Goal: Share content

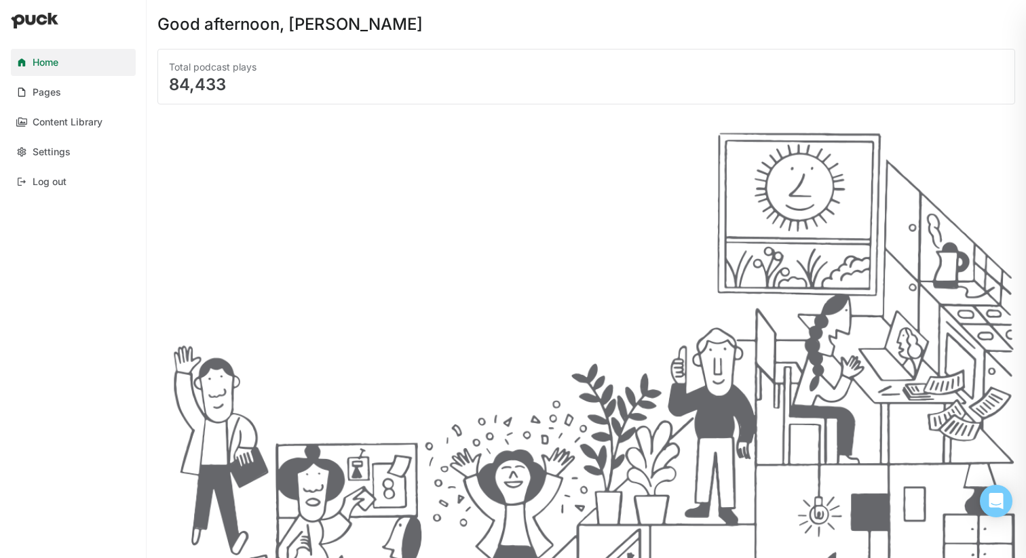
click at [54, 92] on div "Pages" at bounding box center [47, 93] width 28 height 12
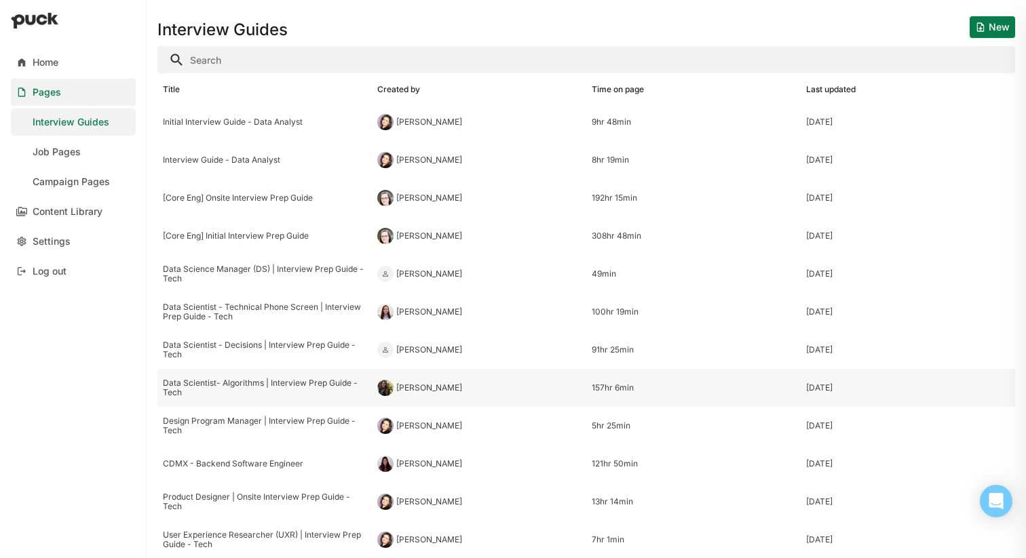
click at [291, 393] on div "Data Scientist- Algorithms | Interview Prep Guide - Tech" at bounding box center [264, 388] width 203 height 20
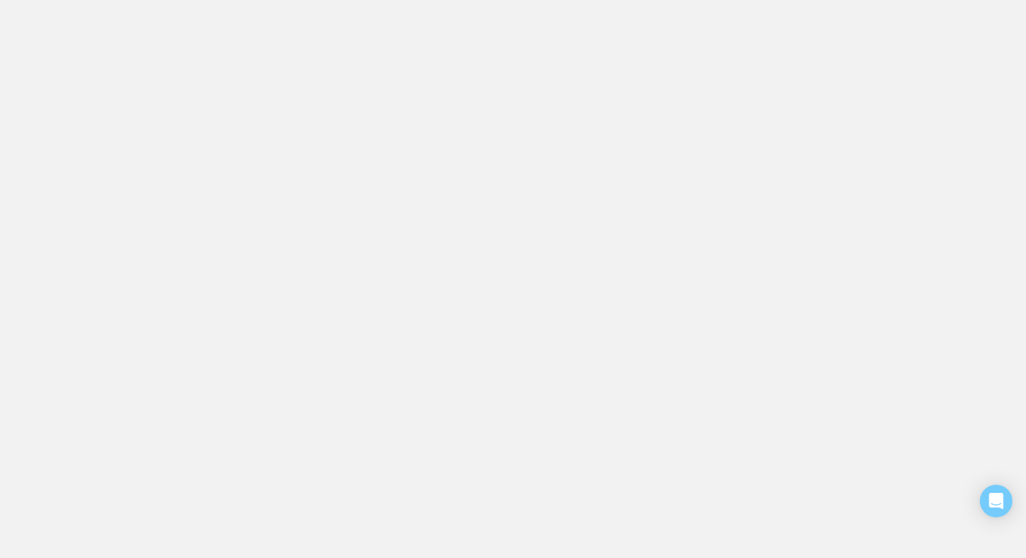
click at [290, 0] on html "Home Pages Interview Guides Job Pages Campaign Pages Content Library Settings L…" at bounding box center [513, 0] width 1026 height 0
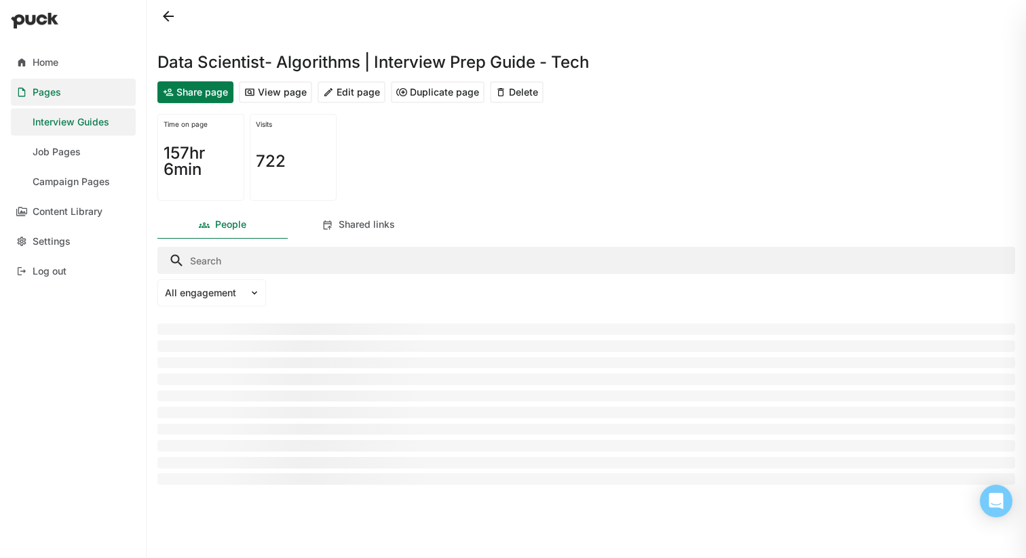
click at [189, 91] on button "Share page" at bounding box center [195, 92] width 76 height 22
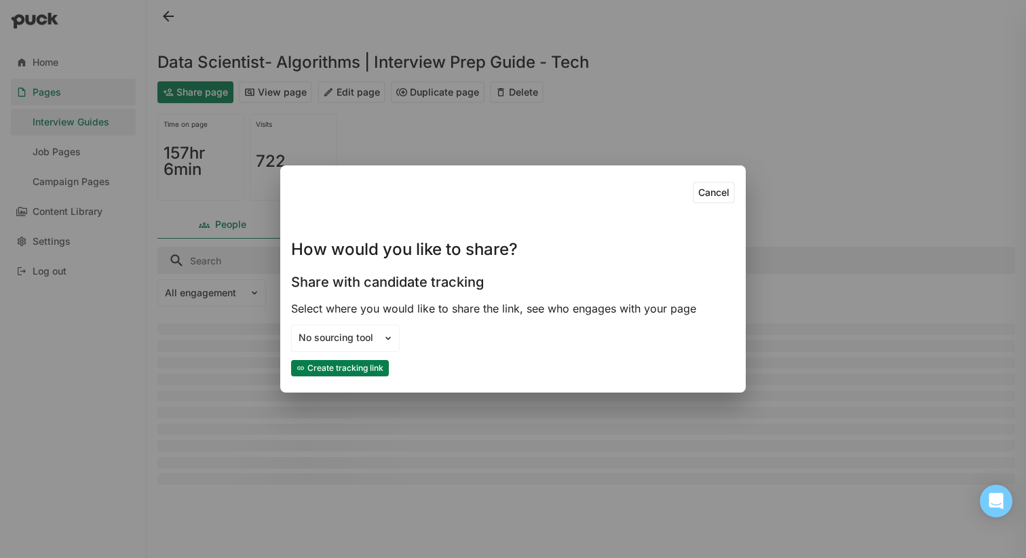
click at [350, 368] on button "Create tracking link" at bounding box center [340, 368] width 98 height 16
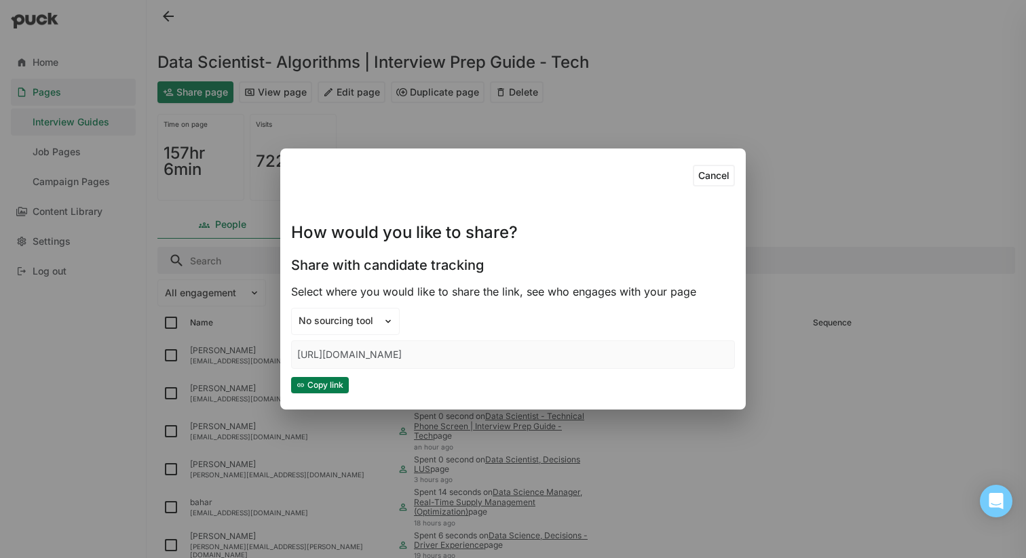
click at [332, 381] on button "Copy link" at bounding box center [320, 385] width 58 height 16
